Goal: Information Seeking & Learning: Learn about a topic

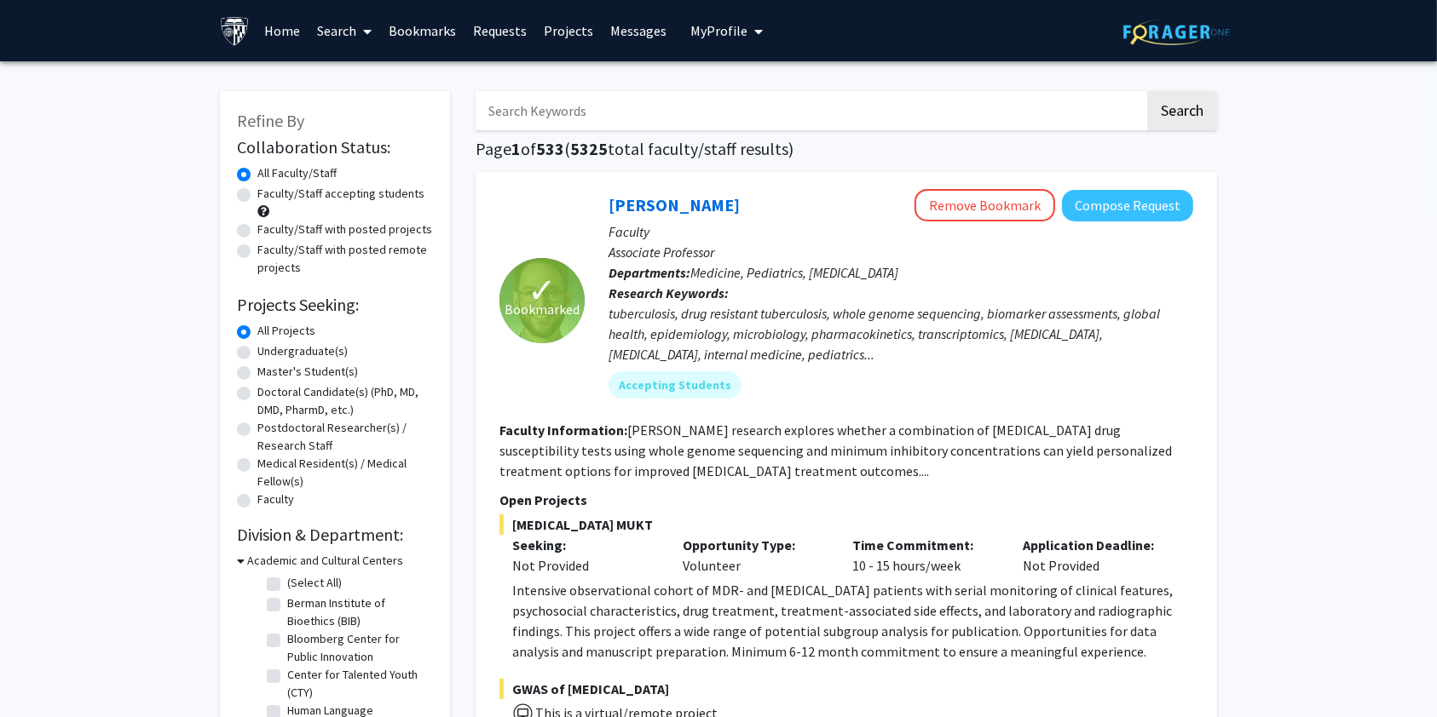
click at [297, 198] on label "Faculty/Staff accepting students" at bounding box center [340, 194] width 167 height 18
click at [268, 196] on input "Faculty/Staff accepting students" at bounding box center [262, 190] width 11 height 11
radio input "true"
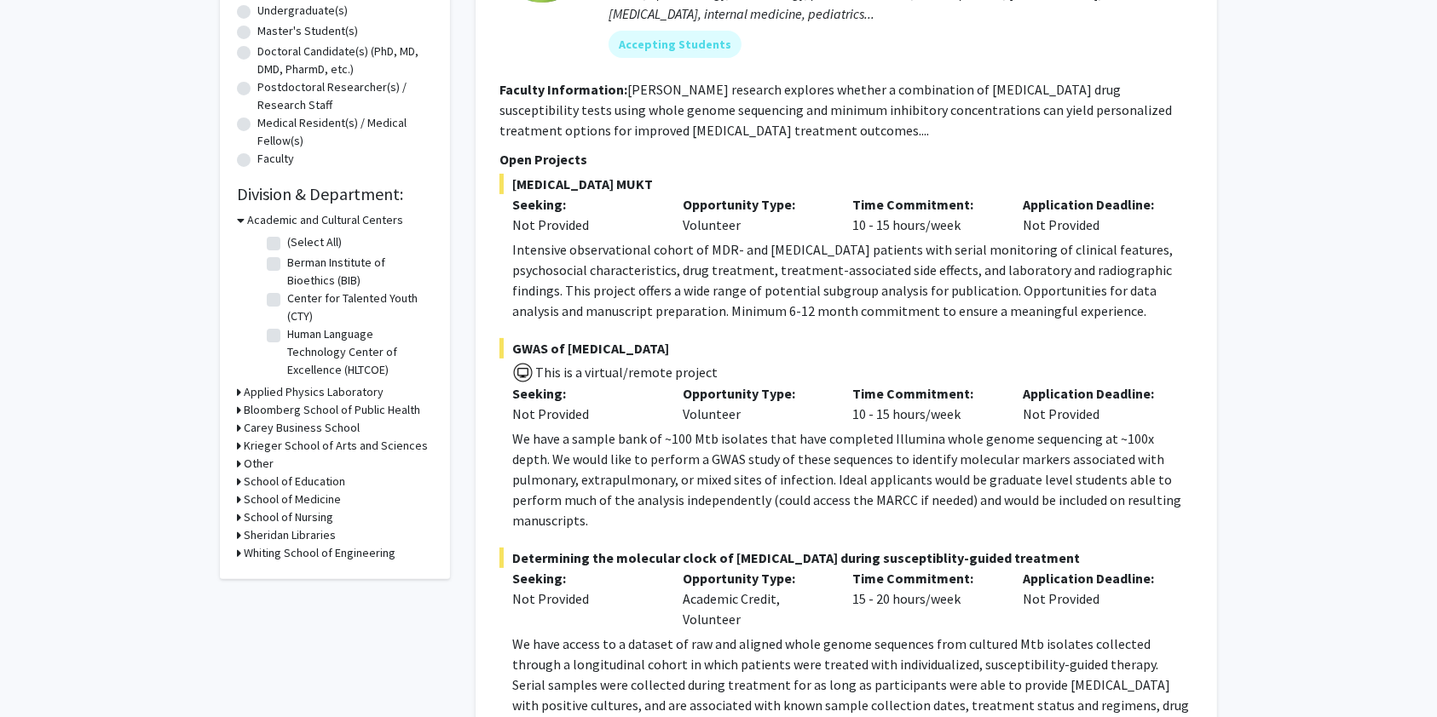
scroll to position [682, 0]
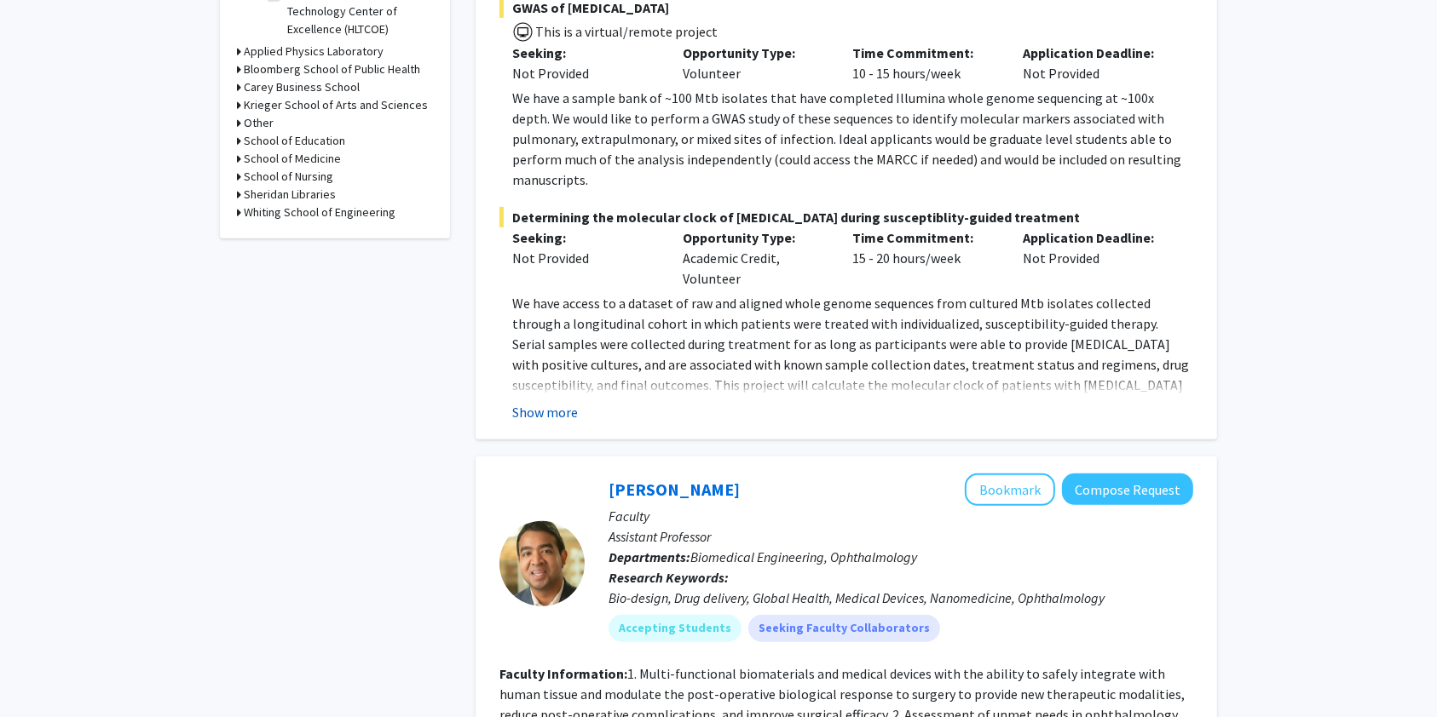
click at [532, 402] on button "Show more" at bounding box center [545, 412] width 66 height 20
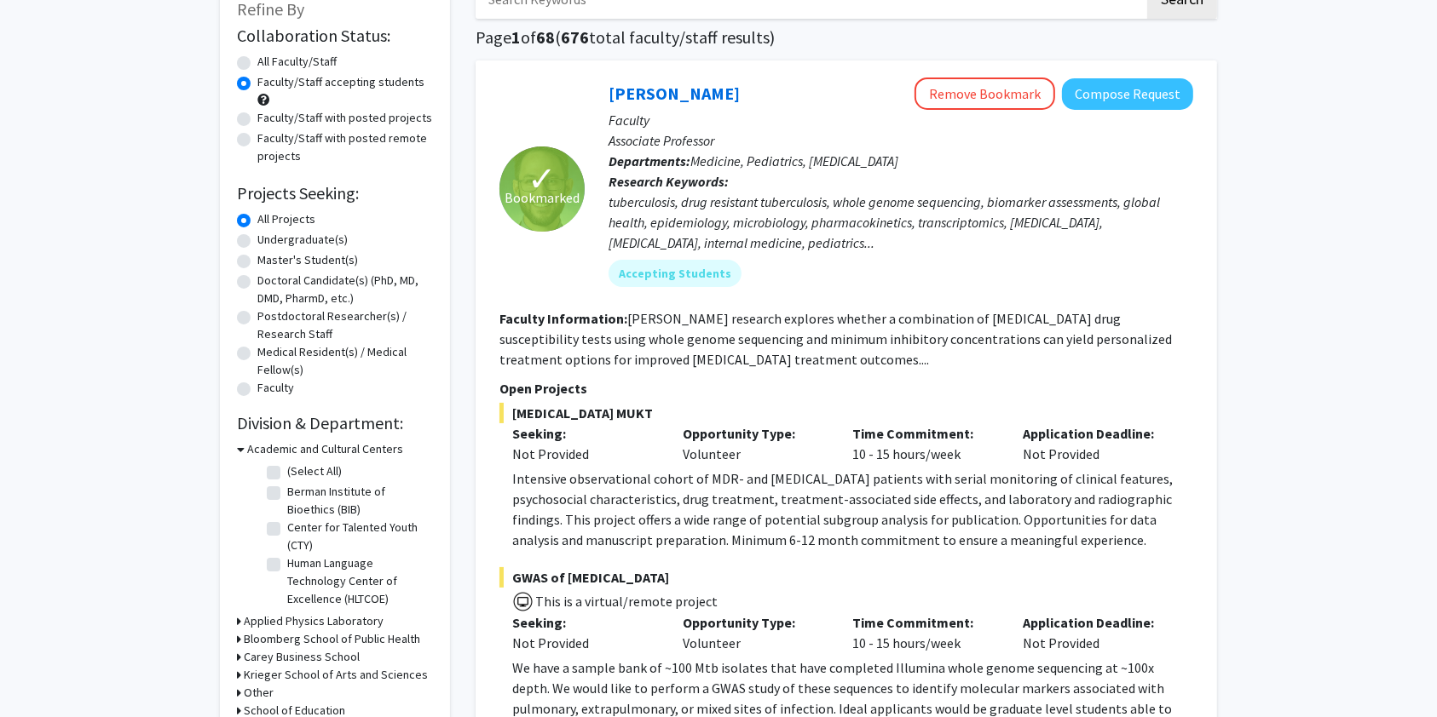
scroll to position [0, 0]
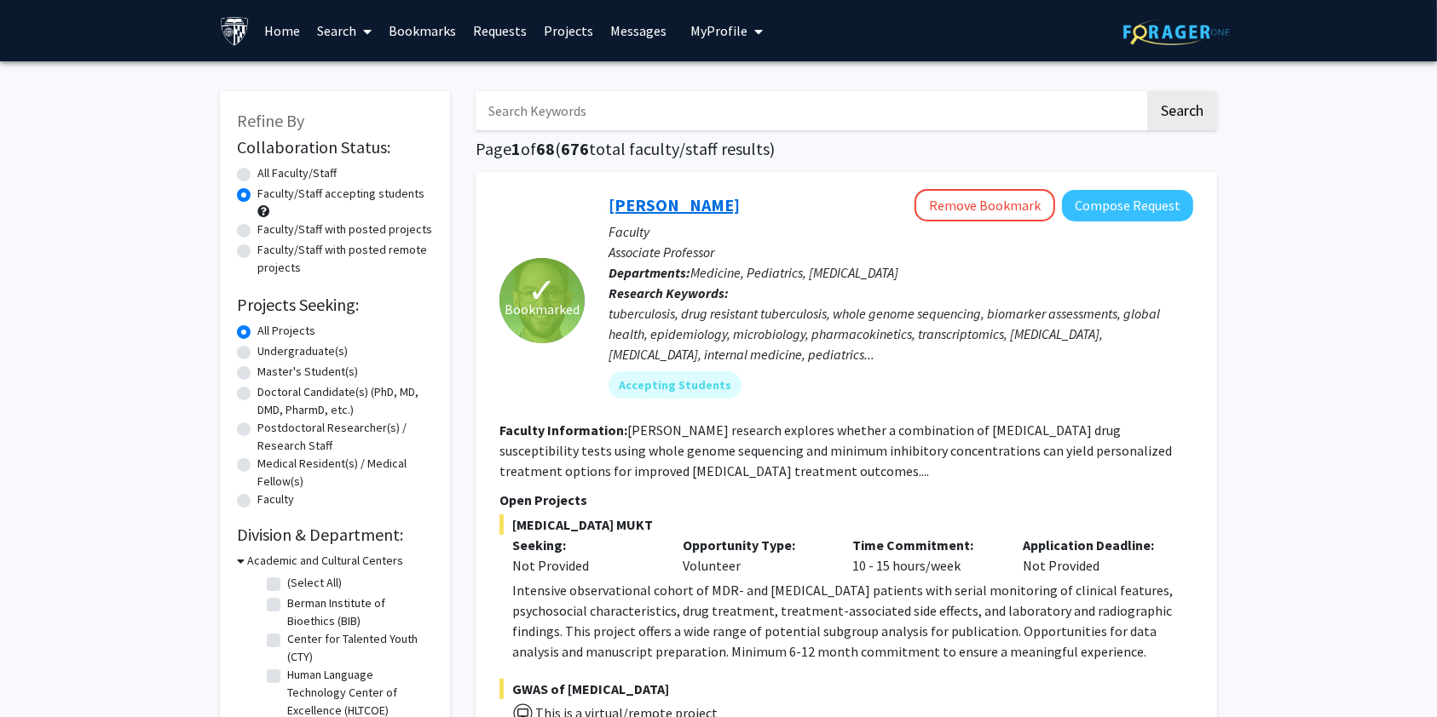
click at [638, 211] on link "[PERSON_NAME]" at bounding box center [673, 204] width 131 height 21
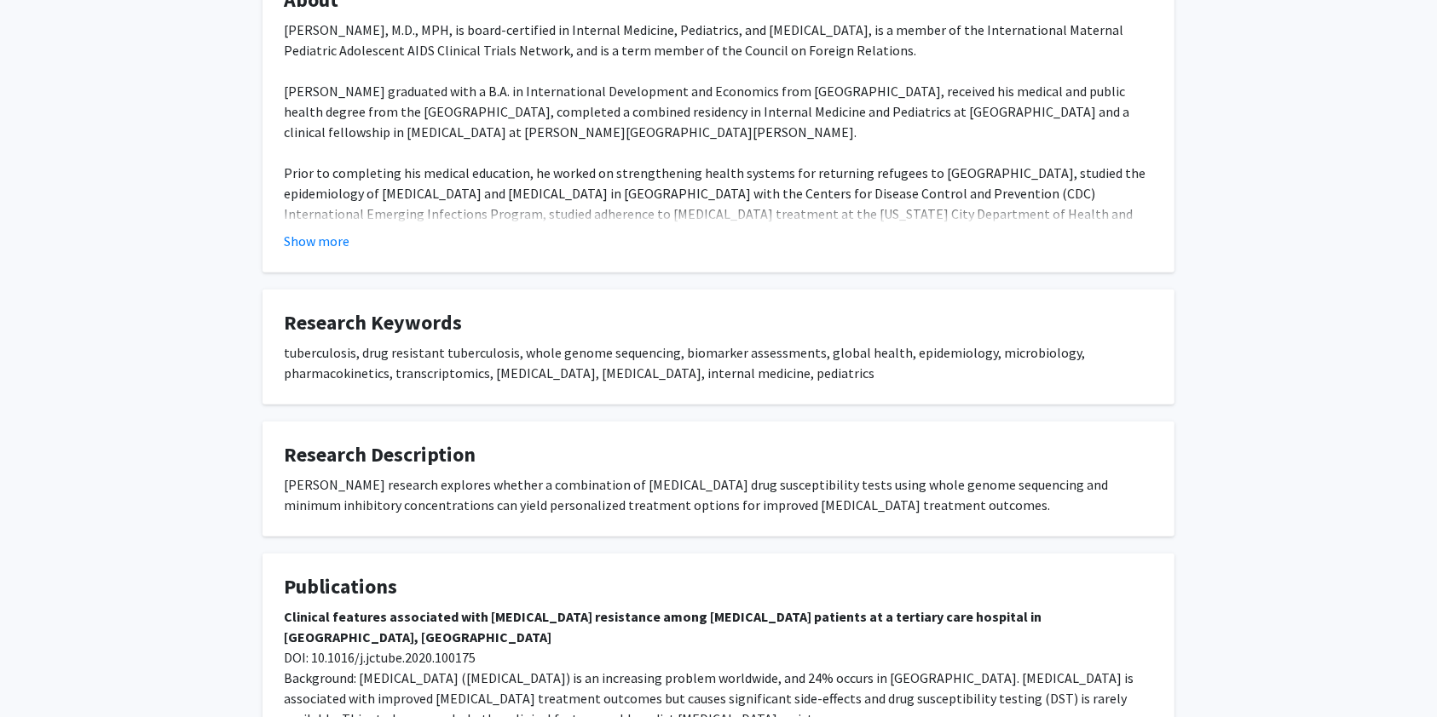
scroll to position [527, 0]
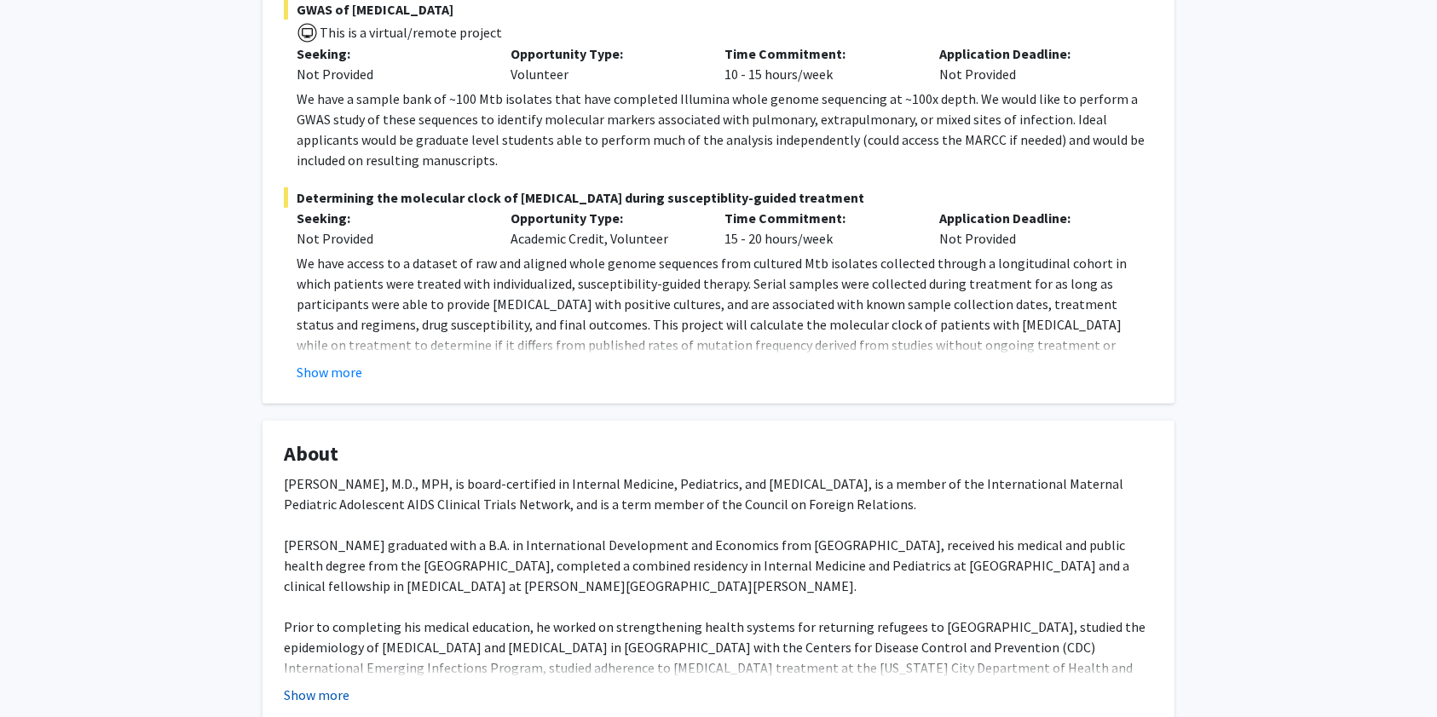
click at [310, 685] on button "Show more" at bounding box center [317, 695] width 66 height 20
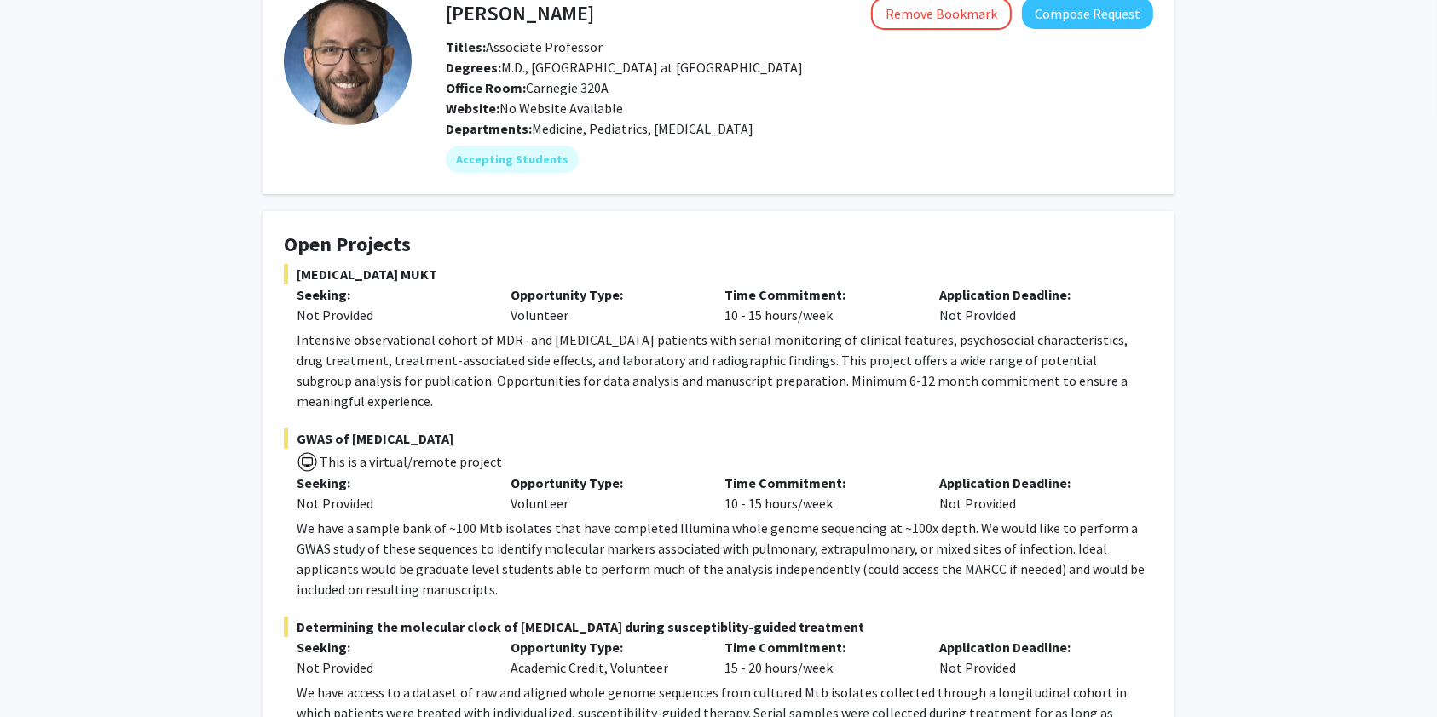
scroll to position [73, 0]
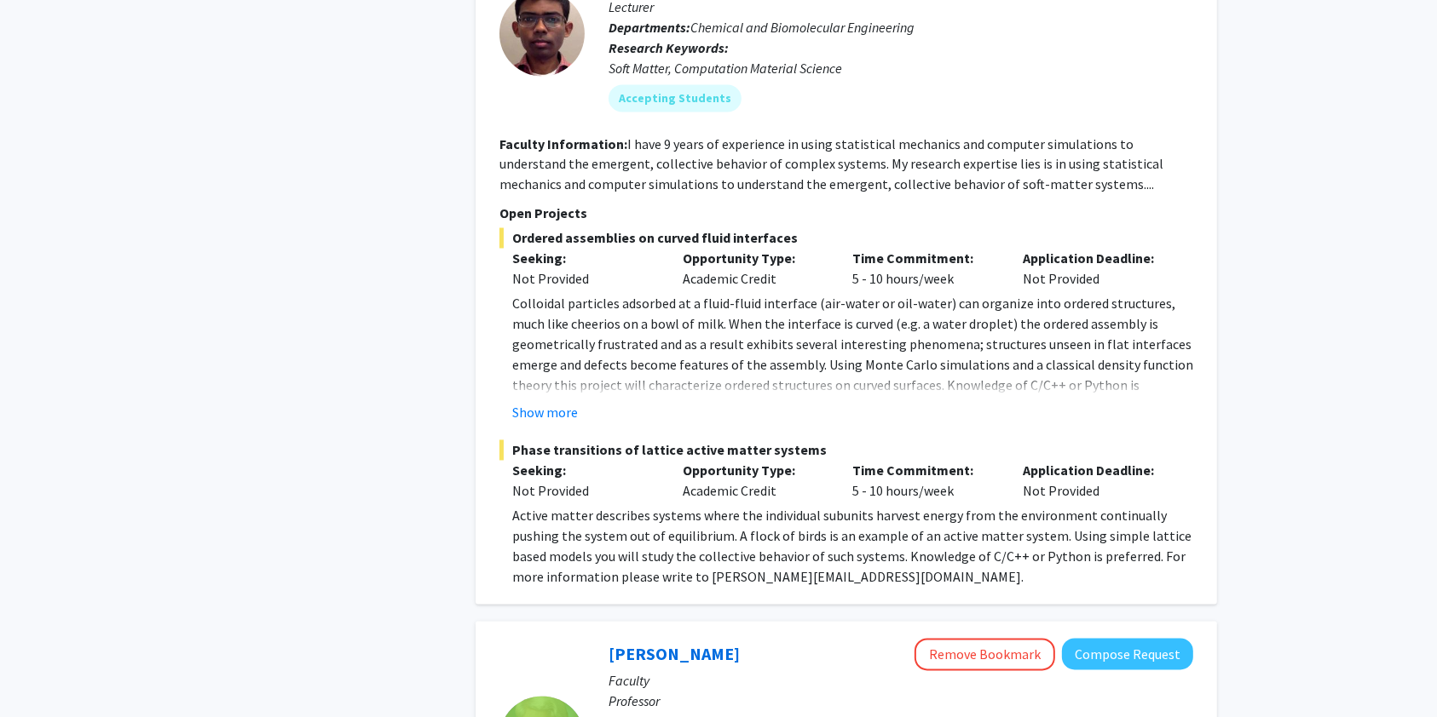
scroll to position [3522, 0]
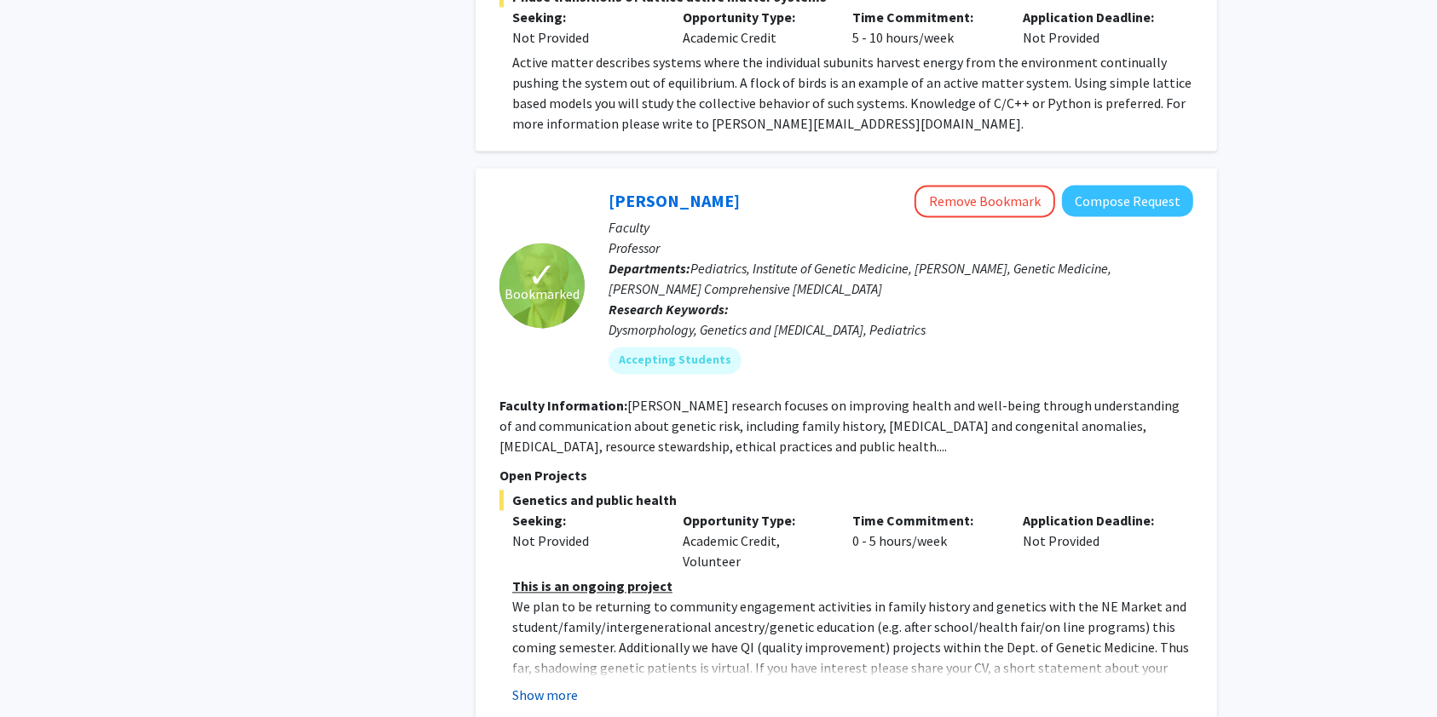
click at [552, 685] on button "Show more" at bounding box center [545, 695] width 66 height 20
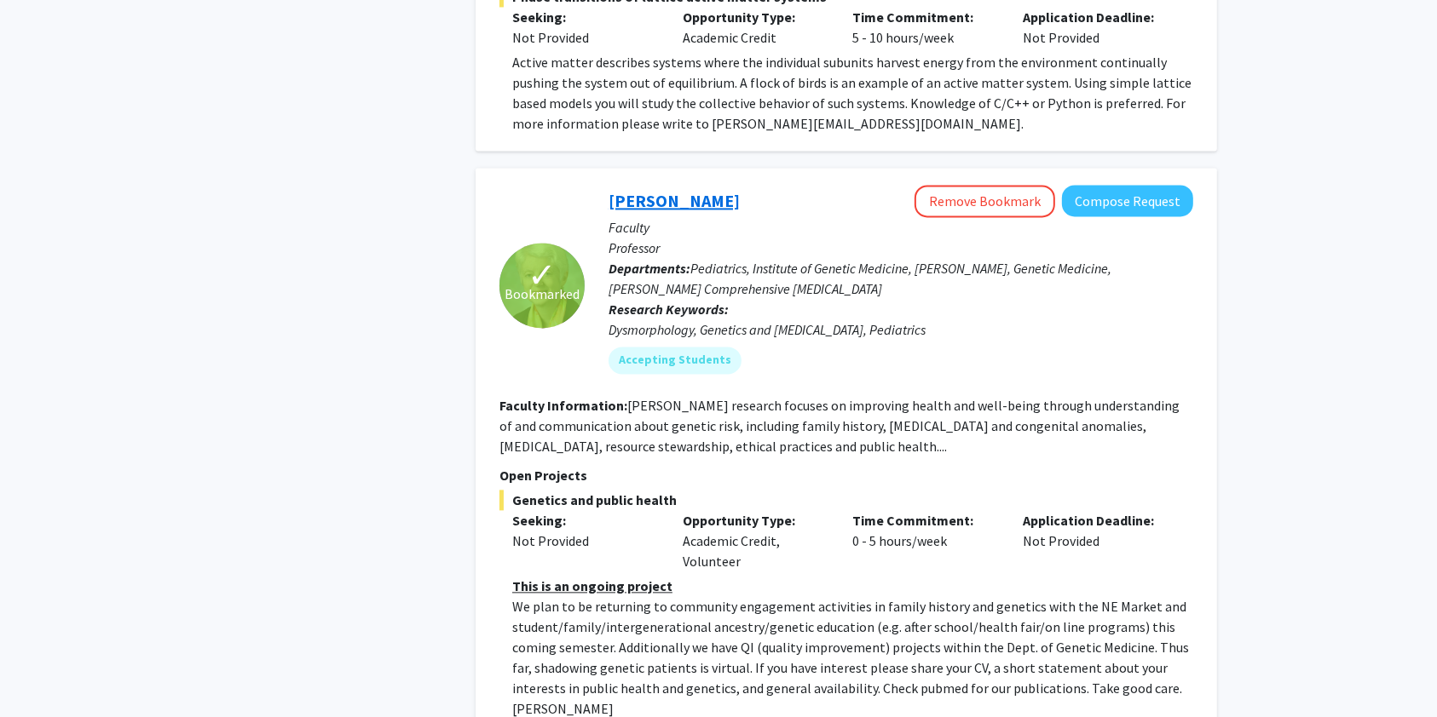
click at [697, 190] on link "[PERSON_NAME]" at bounding box center [673, 200] width 131 height 21
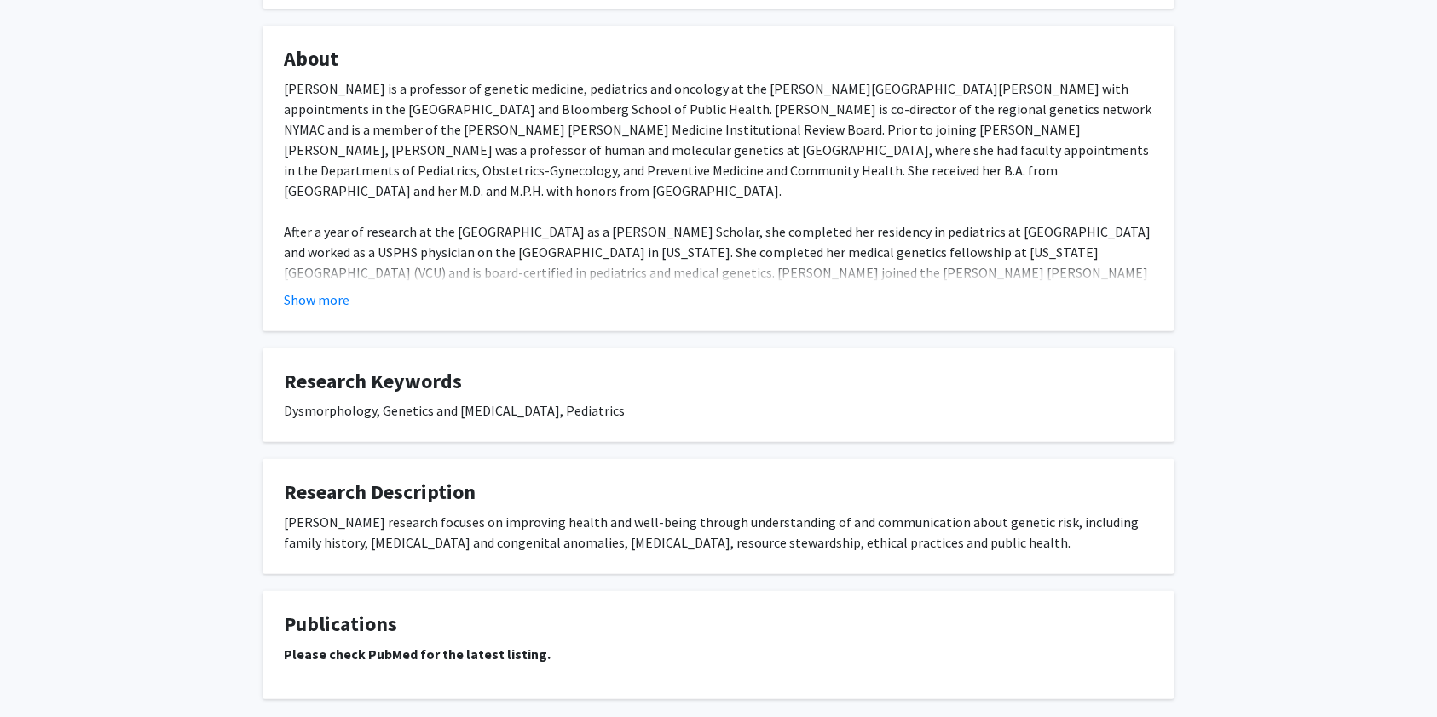
scroll to position [651, 0]
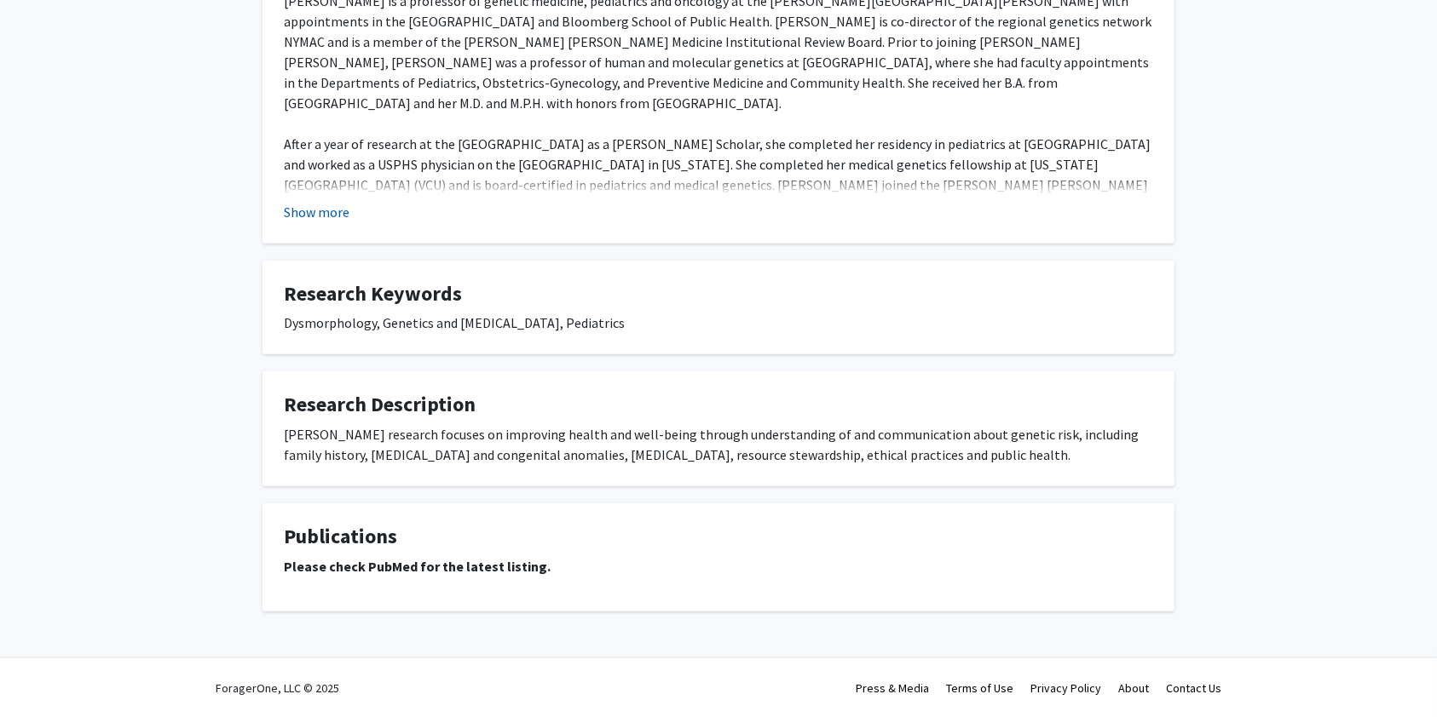
click at [325, 208] on button "Show more" at bounding box center [317, 212] width 66 height 20
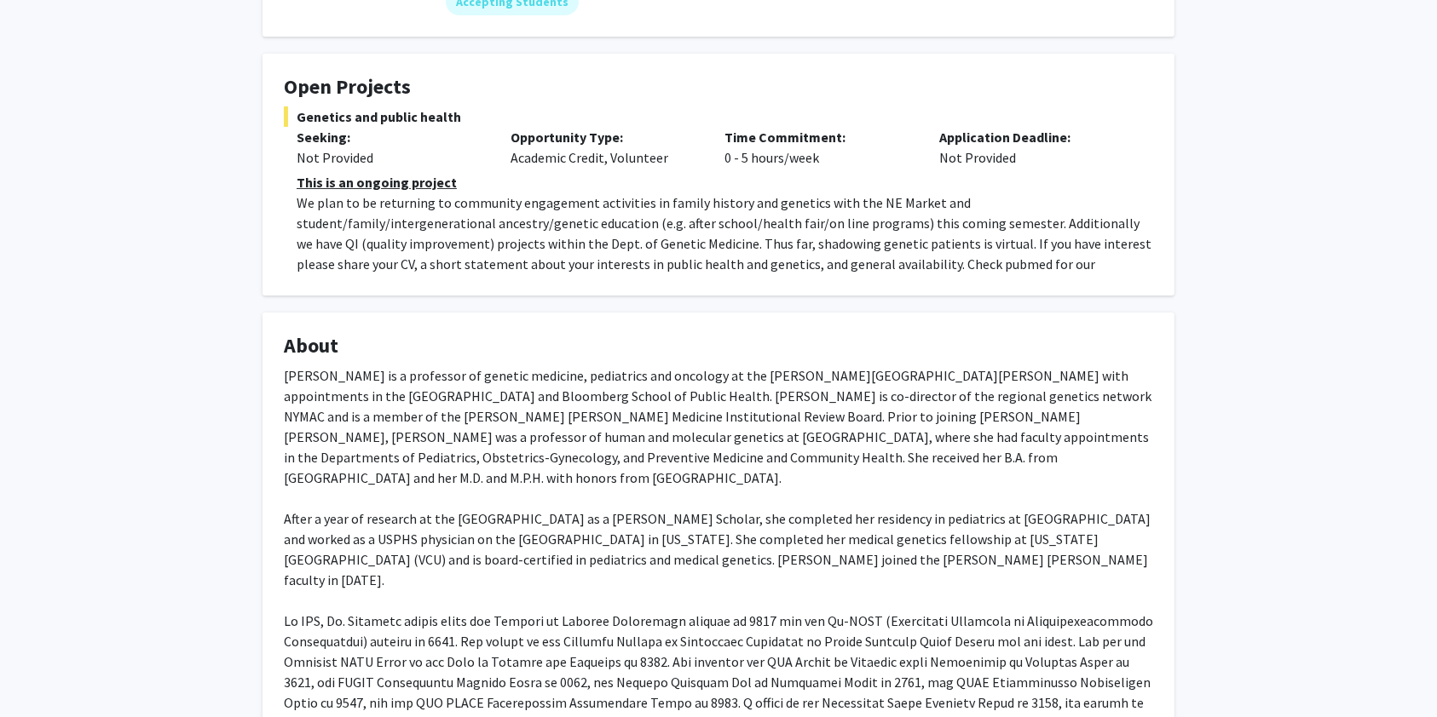
scroll to position [277, 0]
drag, startPoint x: 948, startPoint y: 657, endPoint x: 915, endPoint y: 657, distance: 33.2
click at [915, 657] on div "[PERSON_NAME] is a professor of genetic medicine, pediatrics and oncology at th…" at bounding box center [718, 579] width 869 height 429
click at [887, 651] on div "[PERSON_NAME] is a professor of genetic medicine, pediatrics and oncology at th…" at bounding box center [718, 579] width 869 height 429
